Goal: Task Accomplishment & Management: Use online tool/utility

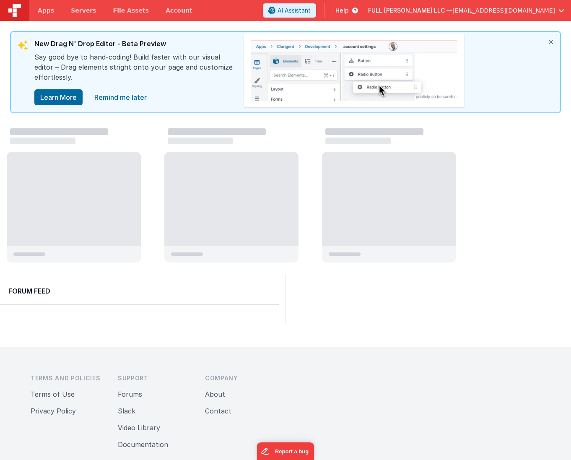
click at [552, 44] on icon "close" at bounding box center [550, 42] width 18 height 20
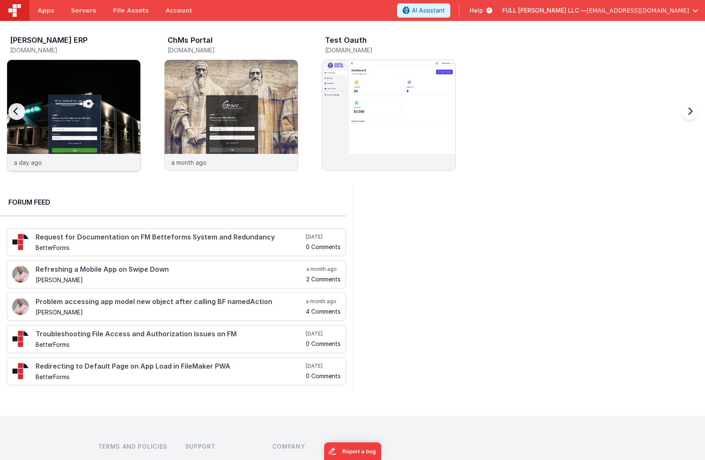
click at [122, 93] on img at bounding box center [73, 126] width 133 height 133
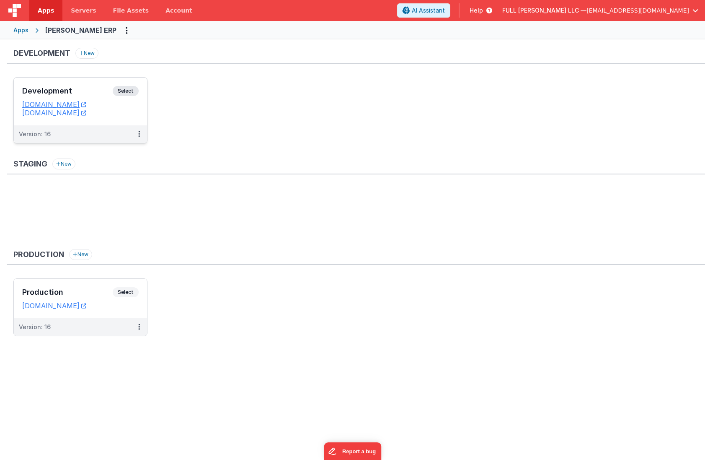
click at [83, 92] on h3 "Development" at bounding box center [67, 91] width 91 height 8
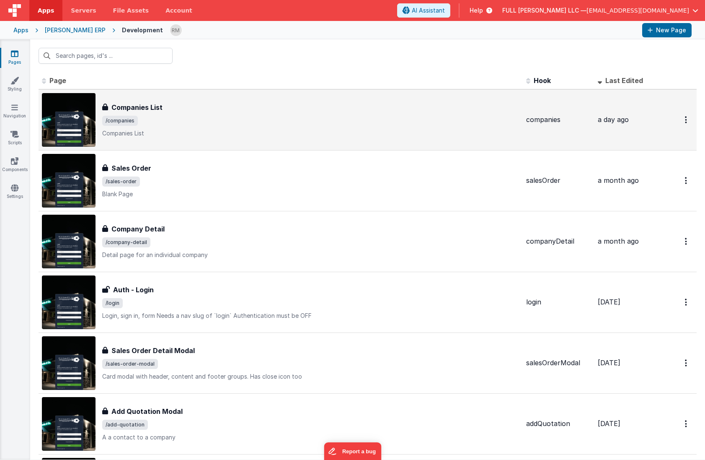
click at [185, 130] on p "Companies List" at bounding box center [310, 133] width 417 height 8
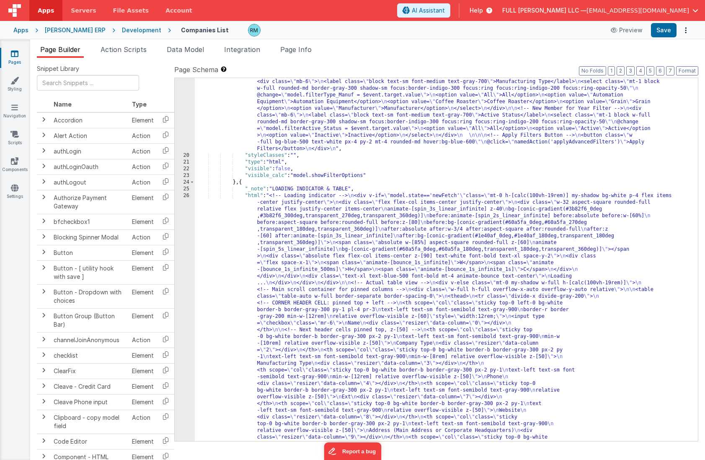
scroll to position [253, 0]
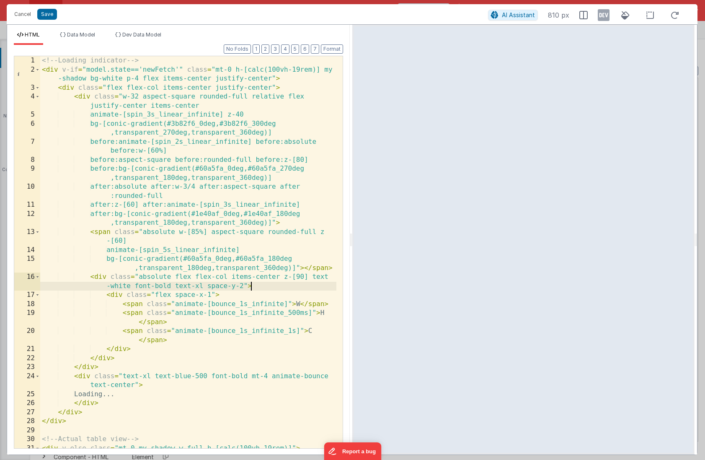
click at [264, 288] on div "<!-- Loading indicator --> < div v-if = "model.state=='newFetch'" class = "mt-0…" at bounding box center [188, 261] width 296 height 410
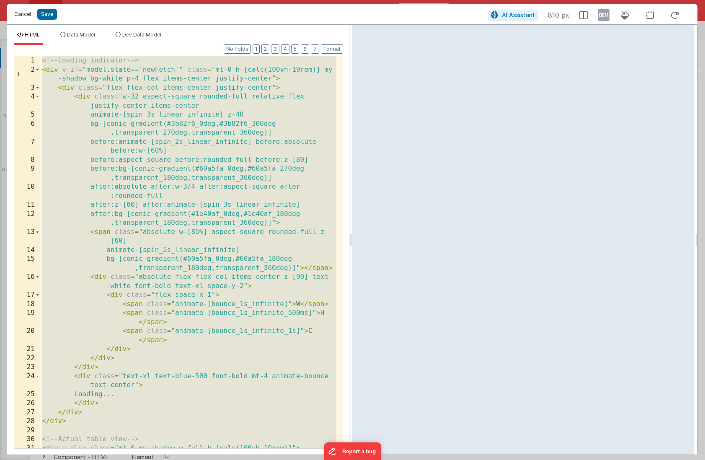
click at [32, 14] on button "Cancel" at bounding box center [22, 14] width 25 height 12
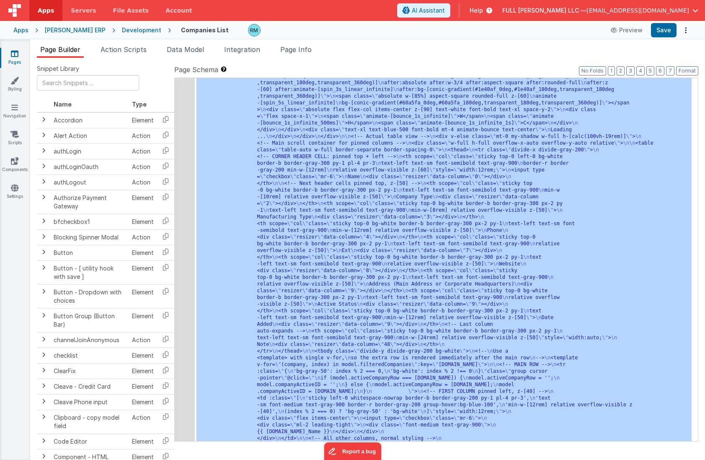
scroll to position [407, 0]
click at [17, 87] on link "Styling" at bounding box center [15, 84] width 30 height 17
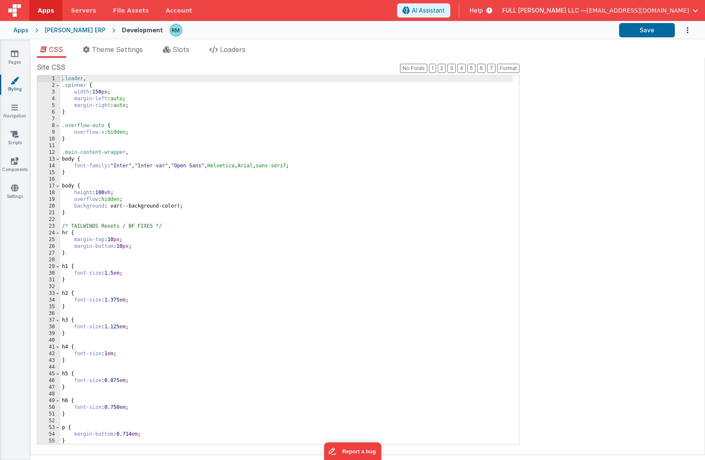
click at [338, 253] on div ".loader , .spinner { width : 150 px ; margin-left : auto ; margin-right : auto …" at bounding box center [286, 266] width 453 height 382
